Goal: Task Accomplishment & Management: Complete application form

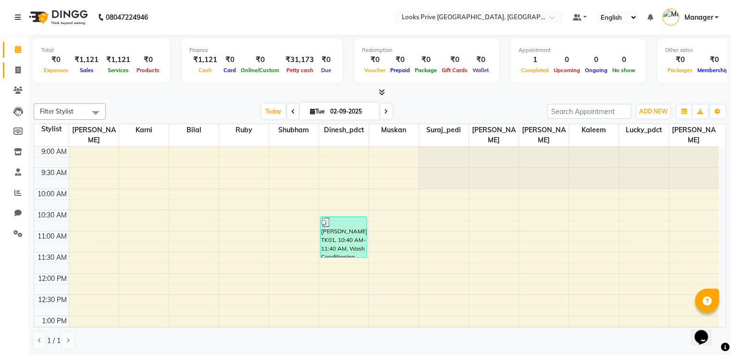
click at [17, 76] on link "Invoice" at bounding box center [14, 71] width 23 height 16
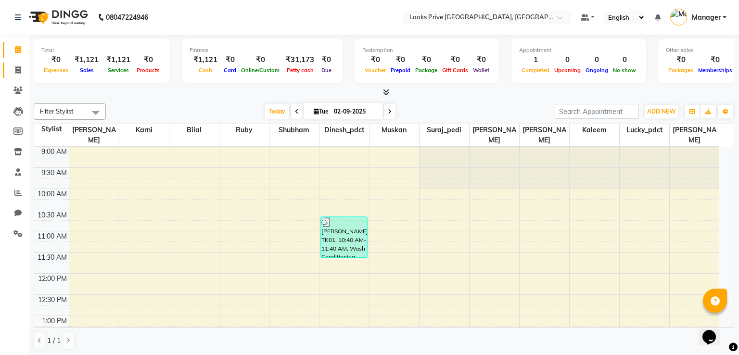
select select "6205"
select select "service"
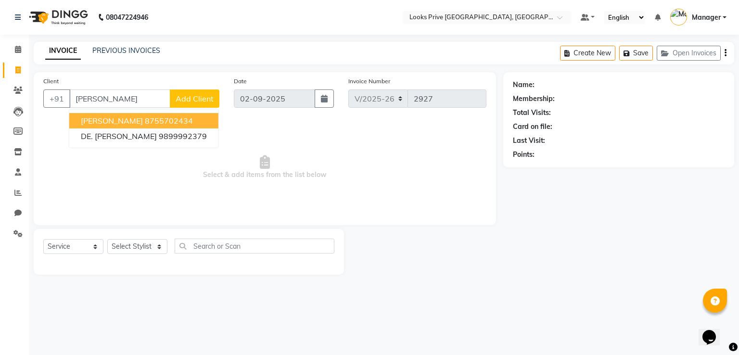
click at [145, 118] on ngb-highlight "8755702434" at bounding box center [169, 121] width 48 height 10
type input "8755702434"
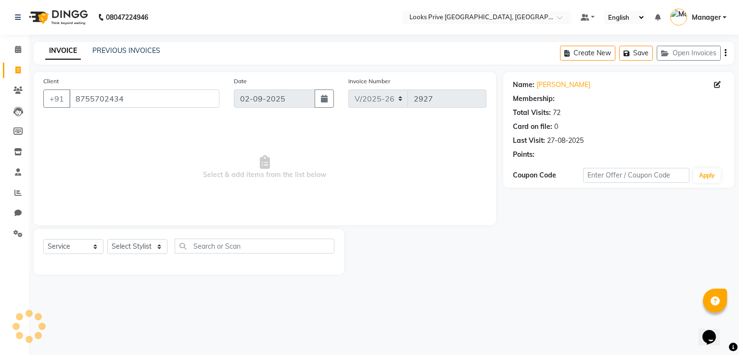
select select "1: Object"
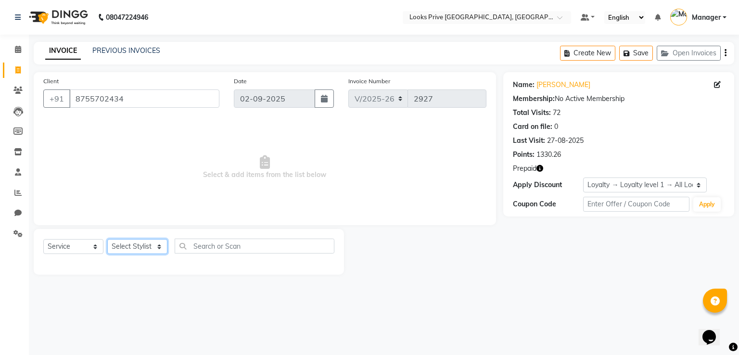
click at [139, 246] on select "Select Stylist A2R_Master [PERSON_NAME] [PERSON_NAME] Dinesh_pdct [PERSON_NAME]…" at bounding box center [137, 246] width 60 height 15
select select "45661"
click at [107, 239] on select "Select Stylist A2R_Master [PERSON_NAME] [PERSON_NAME] Dinesh_pdct [PERSON_NAME]…" at bounding box center [137, 246] width 60 height 15
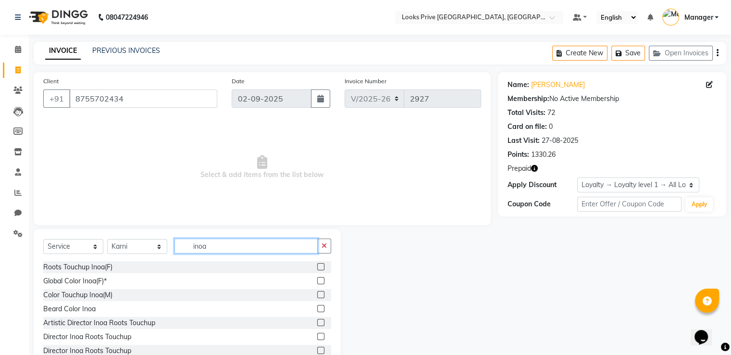
type input "inoa"
click at [317, 269] on label at bounding box center [320, 266] width 7 height 7
click at [317, 269] on input "checkbox" at bounding box center [320, 267] width 6 height 6
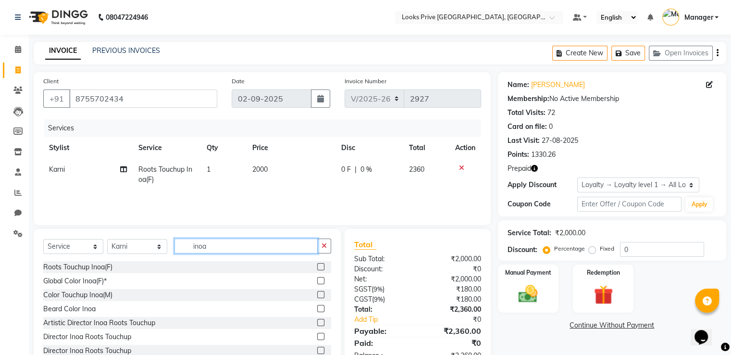
checkbox input "false"
click at [223, 245] on input "inoa" at bounding box center [246, 246] width 143 height 15
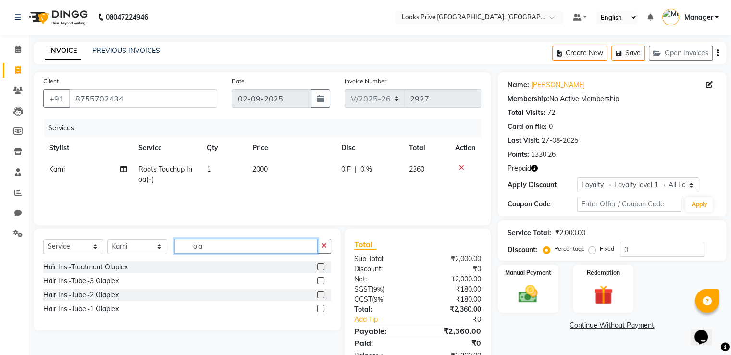
type input "ola"
click at [321, 268] on label at bounding box center [320, 266] width 7 height 7
click at [321, 268] on input "checkbox" at bounding box center [320, 267] width 6 height 6
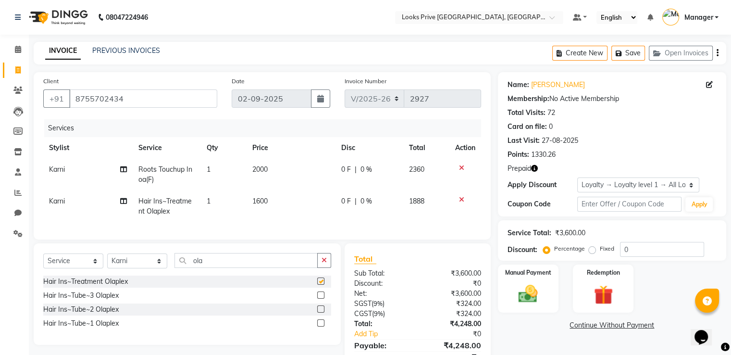
checkbox input "false"
click at [129, 266] on select "Select Stylist A2R_Master [PERSON_NAME] [PERSON_NAME] Dinesh_pdct [PERSON_NAME]…" at bounding box center [137, 260] width 60 height 15
select select "47803"
click at [107, 262] on select "Select Stylist A2R_Master [PERSON_NAME] [PERSON_NAME] Dinesh_pdct [PERSON_NAME]…" at bounding box center [137, 260] width 60 height 15
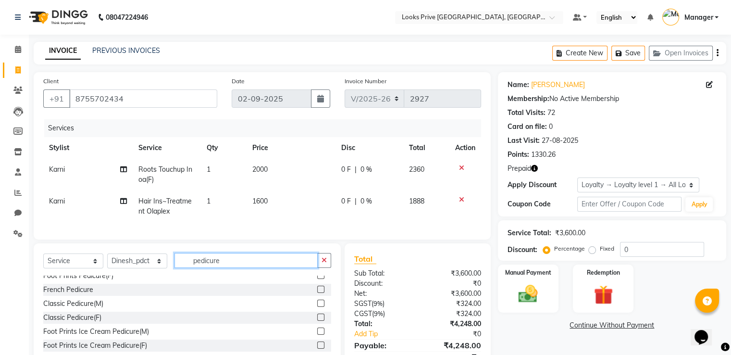
scroll to position [48, 0]
type input "pedicure"
click at [317, 320] on label at bounding box center [320, 316] width 7 height 7
click at [317, 320] on input "checkbox" at bounding box center [320, 317] width 6 height 6
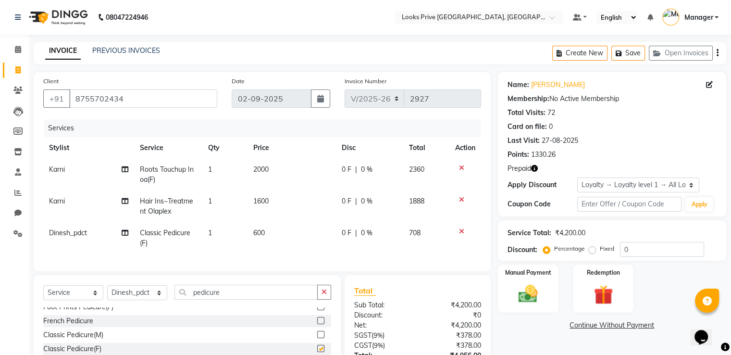
checkbox input "false"
click at [287, 169] on td "2000" at bounding box center [292, 175] width 88 height 32
select select "45661"
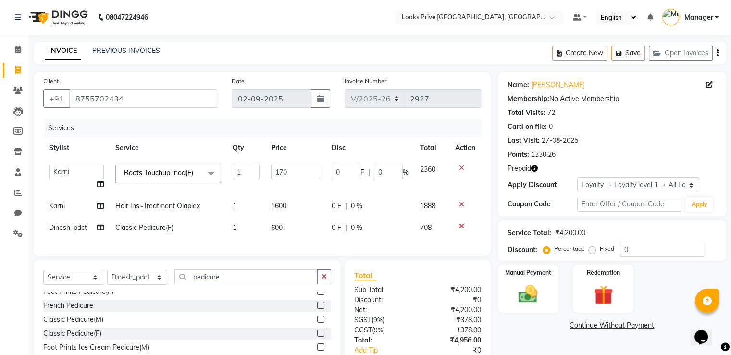
type input "1700"
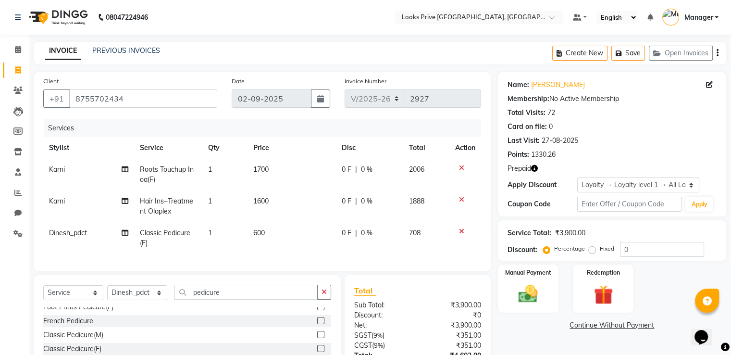
click at [282, 195] on td "1600" at bounding box center [292, 206] width 88 height 32
select select "45661"
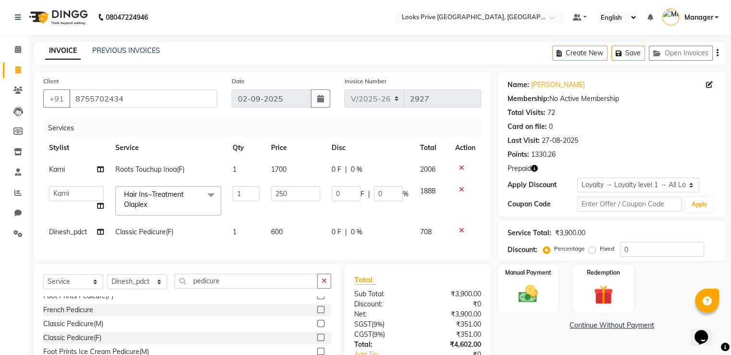
type input "2500"
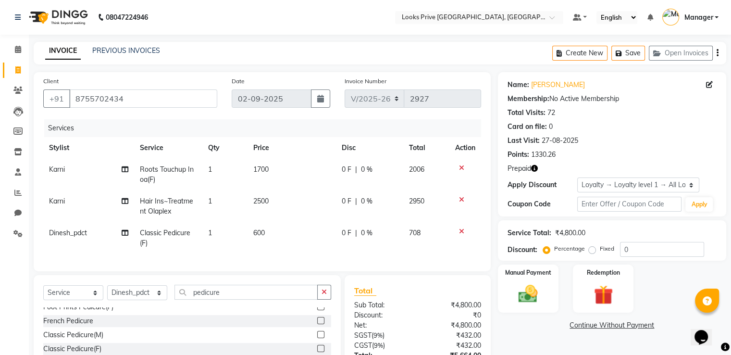
click at [277, 225] on td "600" at bounding box center [292, 238] width 88 height 32
select select "47803"
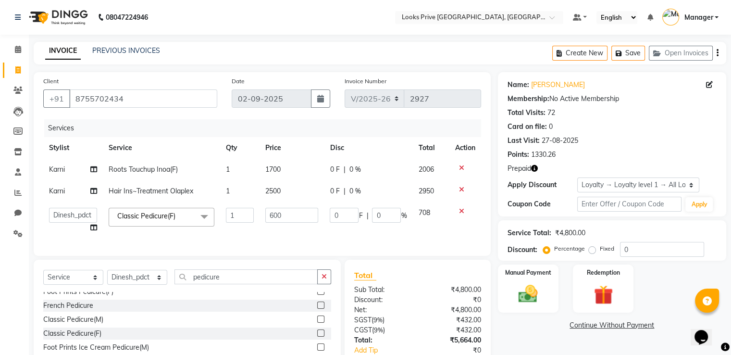
click at [277, 225] on td "600" at bounding box center [292, 220] width 64 height 37
click at [283, 220] on input "600" at bounding box center [291, 215] width 53 height 15
type input "800"
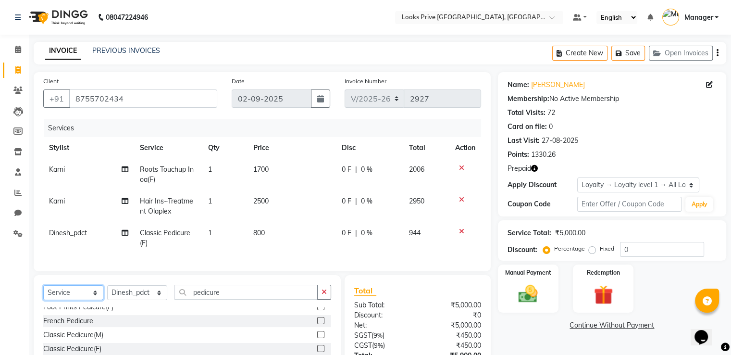
scroll to position [84, 0]
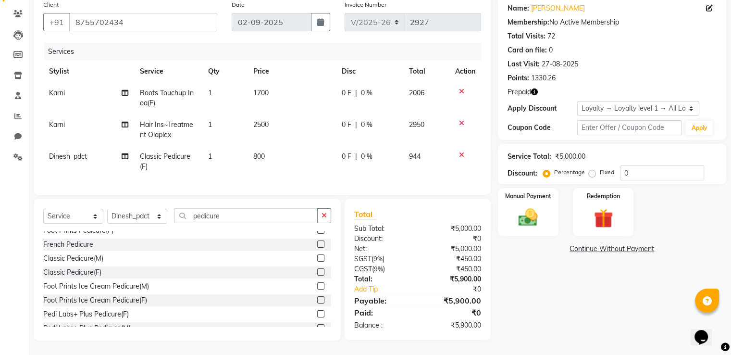
click at [537, 88] on icon "button" at bounding box center [534, 91] width 7 height 7
click at [603, 212] on img at bounding box center [603, 218] width 32 height 25
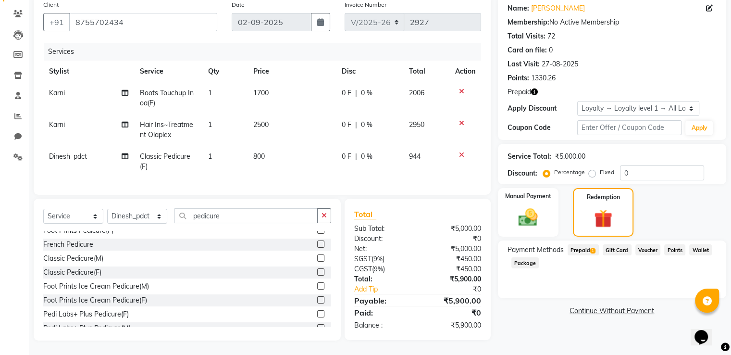
click at [575, 244] on span "Prepaid 1" at bounding box center [583, 249] width 31 height 11
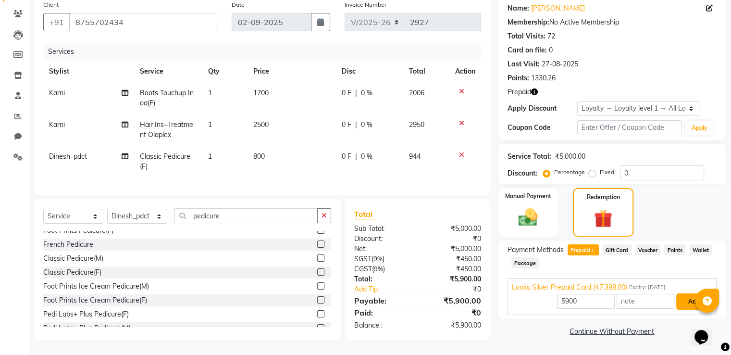
click at [685, 293] on button "Add" at bounding box center [694, 301] width 35 height 16
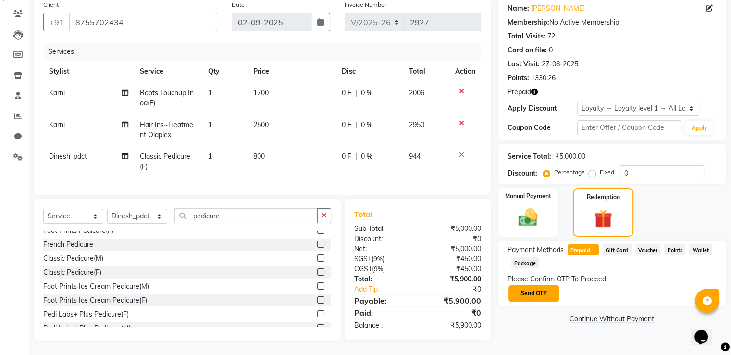
click at [534, 285] on button "Send OTP" at bounding box center [534, 293] width 50 height 16
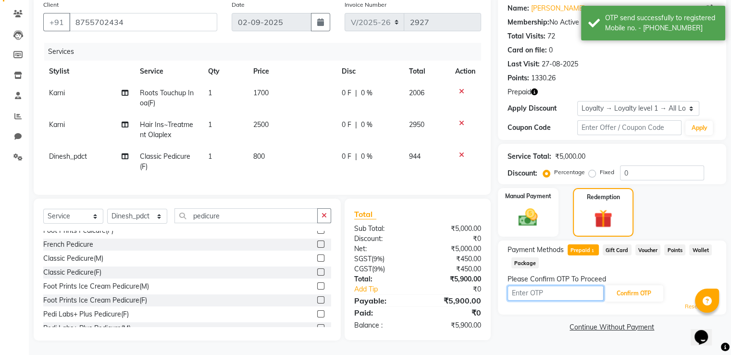
click at [547, 286] on input "text" at bounding box center [556, 293] width 96 height 15
type input "9513"
click at [627, 285] on button "Confirm OTP" at bounding box center [634, 293] width 59 height 16
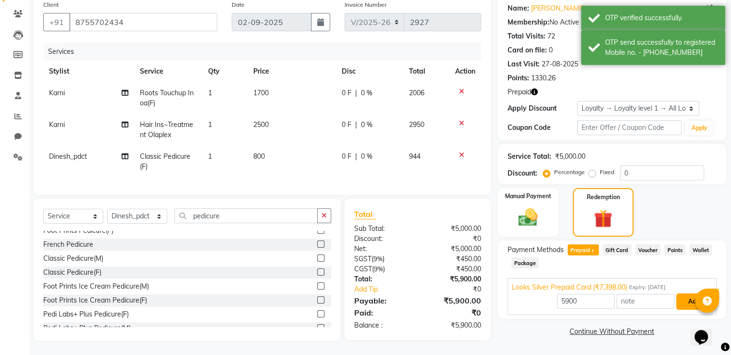
click at [689, 296] on button "Add" at bounding box center [694, 301] width 35 height 16
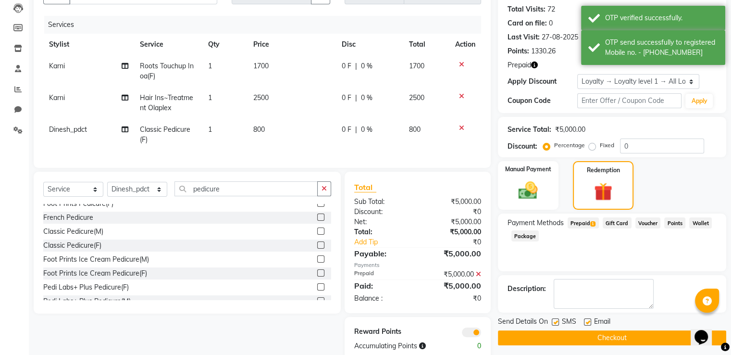
scroll to position [132, 0]
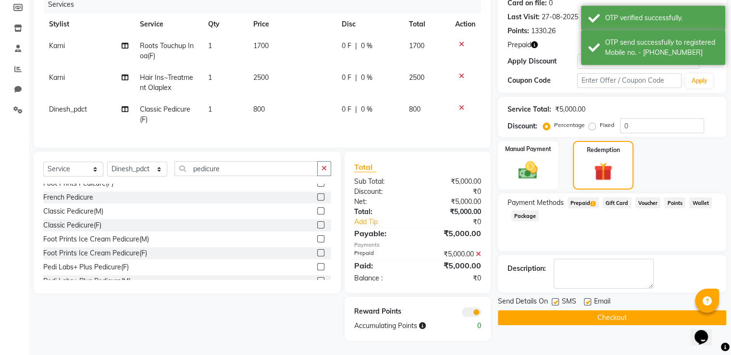
click at [542, 314] on button "Checkout" at bounding box center [612, 317] width 228 height 15
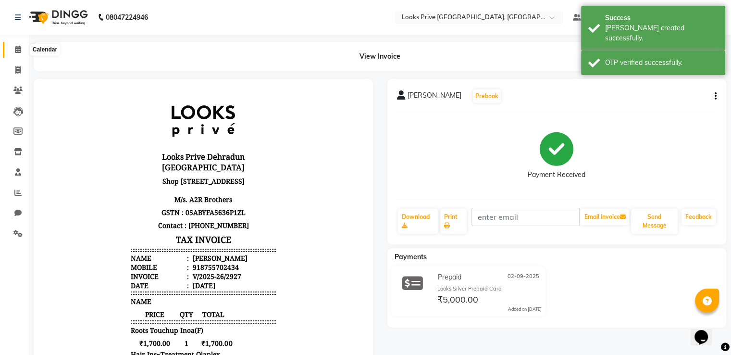
click at [22, 49] on span at bounding box center [18, 49] width 17 height 11
